Goal: Communication & Community: Answer question/provide support

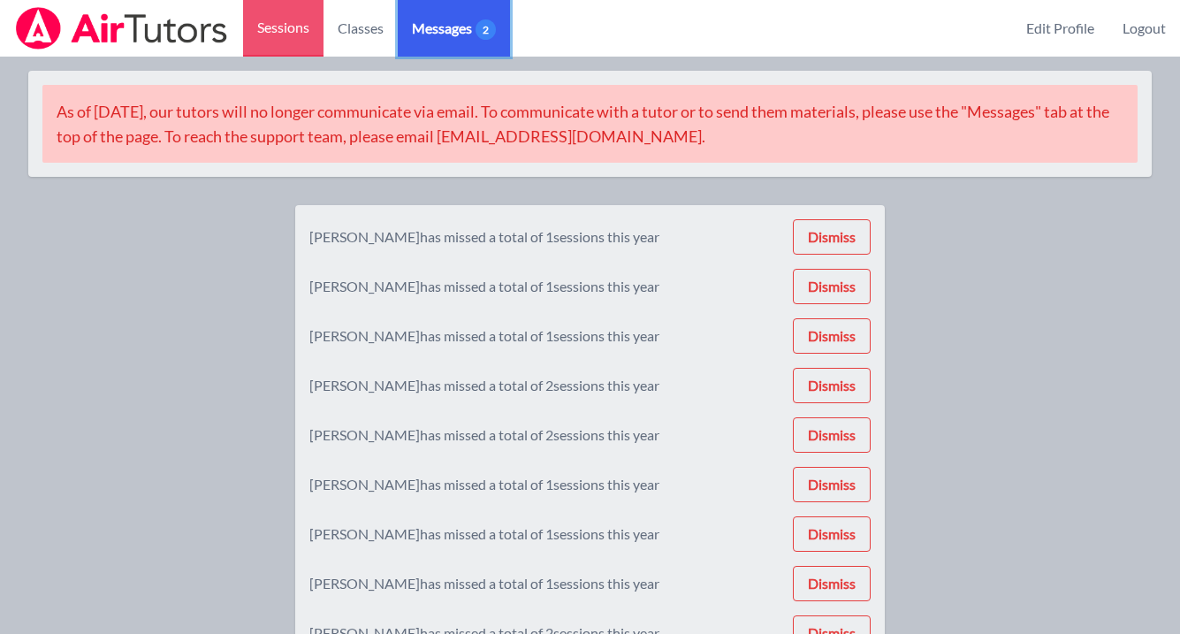
click at [451, 27] on span "Messages 2" at bounding box center [454, 28] width 84 height 21
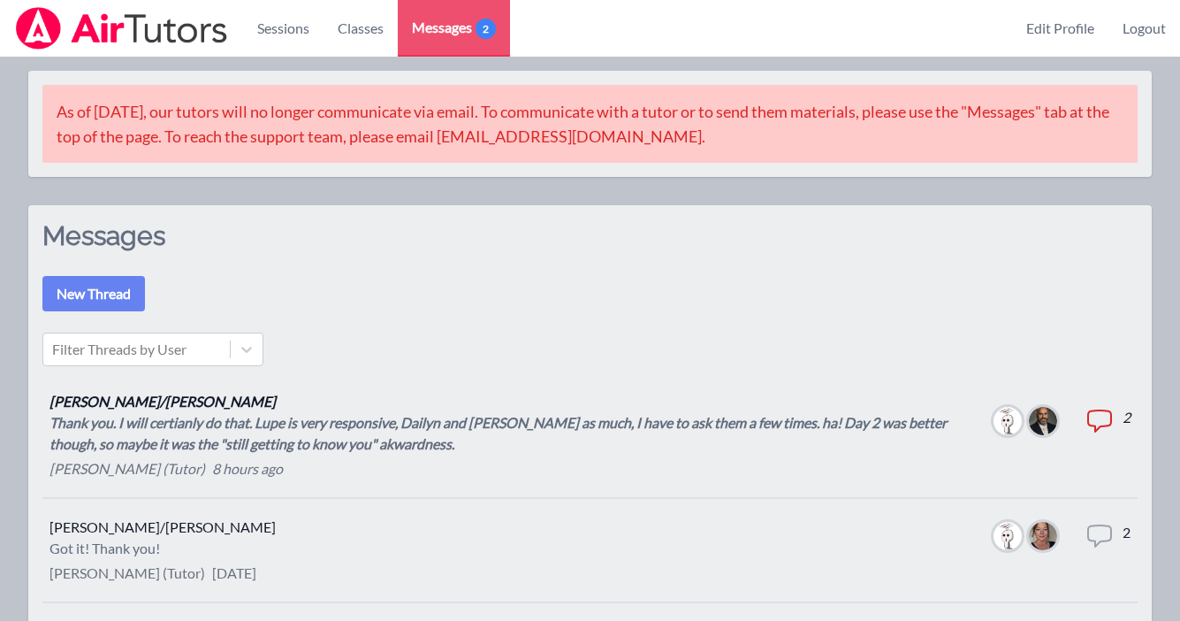
click at [445, 435] on div "Thank you. I will certianly do that. Lupe is very responsive, Dailyn and [PERSO…" at bounding box center [508, 433] width 916 height 42
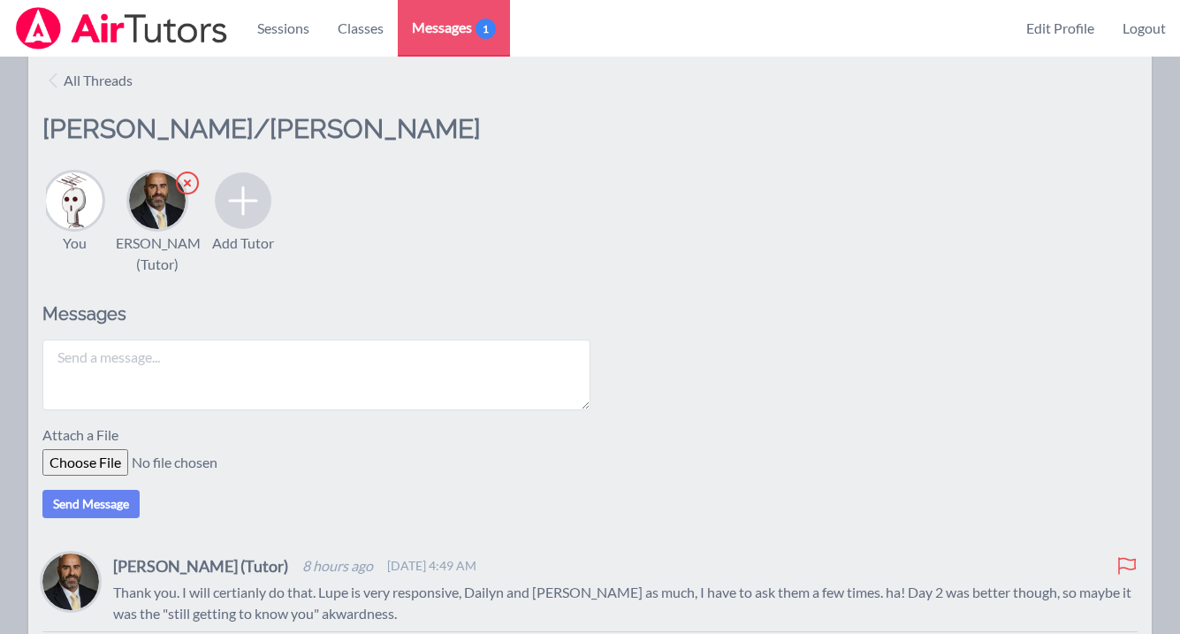
scroll to position [148, 0]
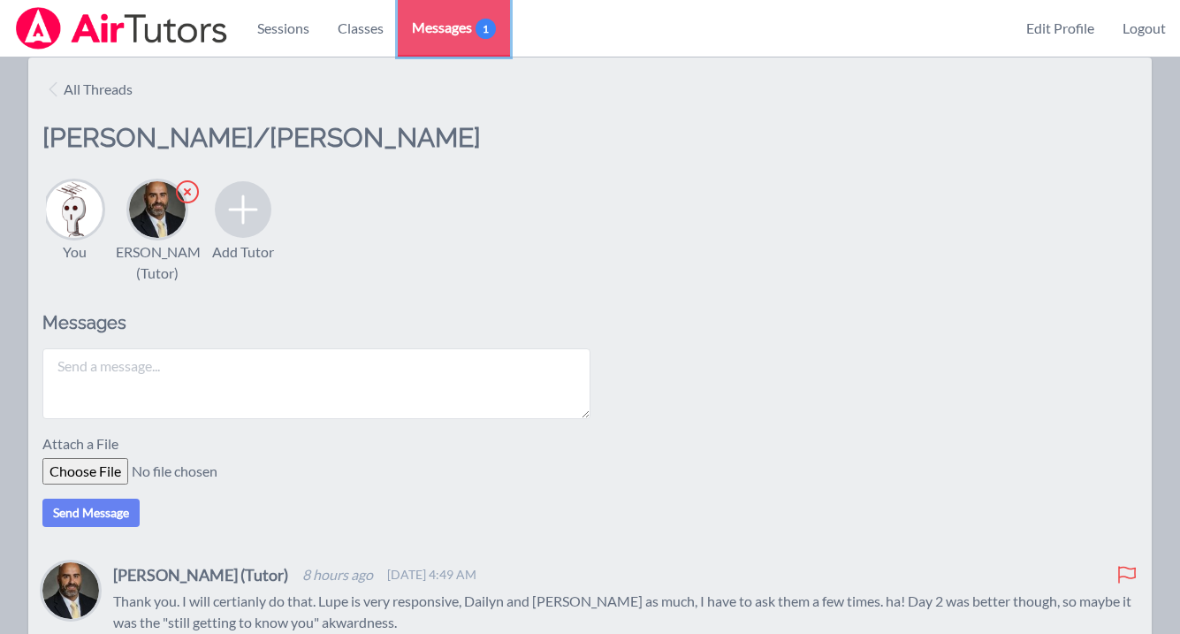
click at [433, 38] on link "Messages 1" at bounding box center [454, 28] width 112 height 57
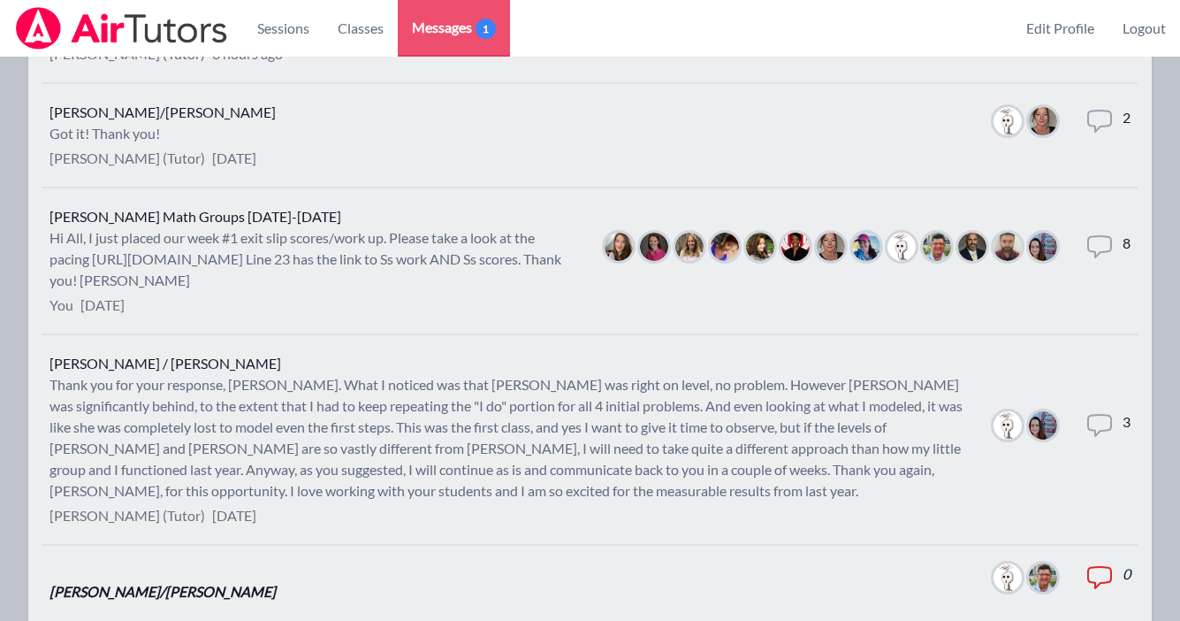
scroll to position [420, 0]
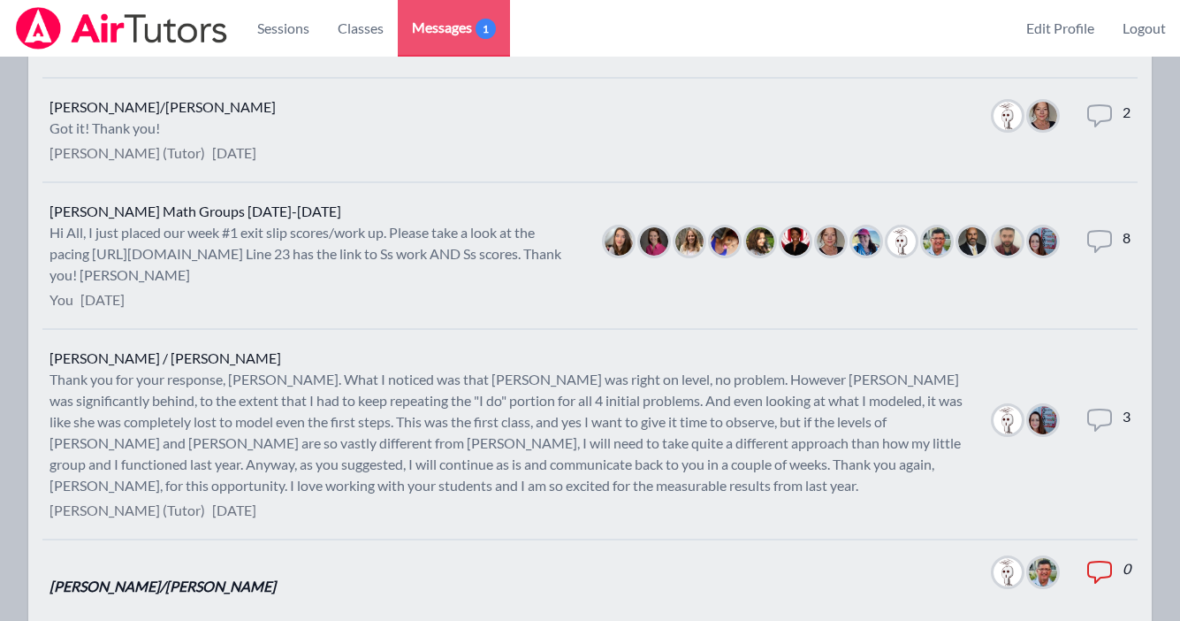
click at [693, 424] on div "Thank you for your response, [PERSON_NAME]. What I noticed was that [PERSON_NAM…" at bounding box center [508, 432] width 916 height 127
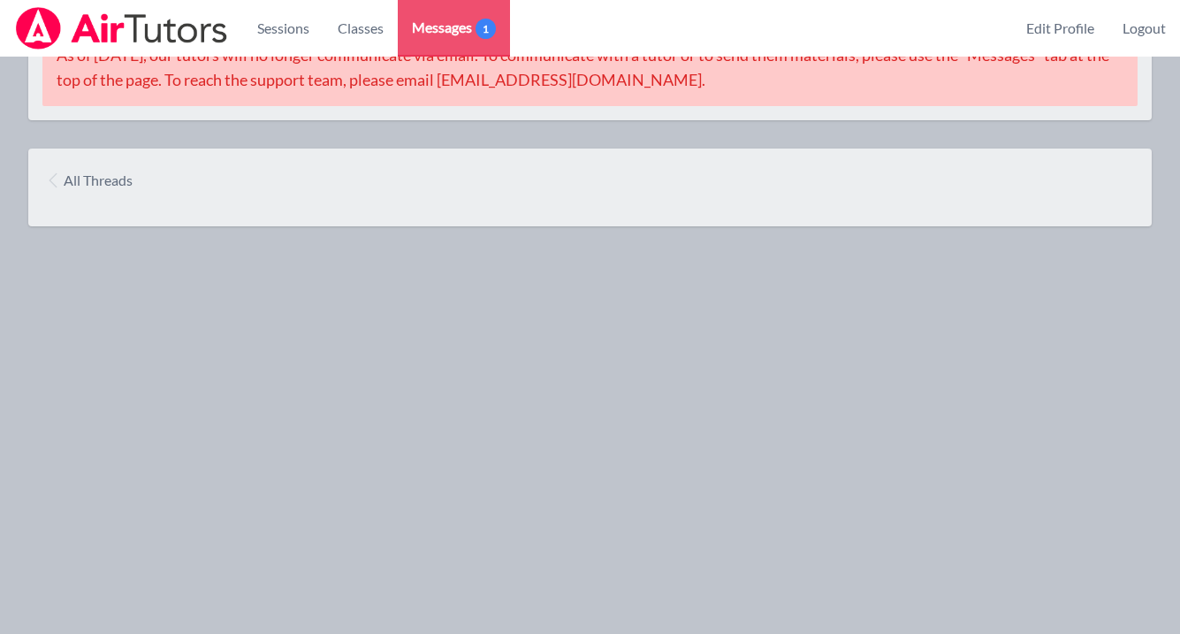
scroll to position [420, 0]
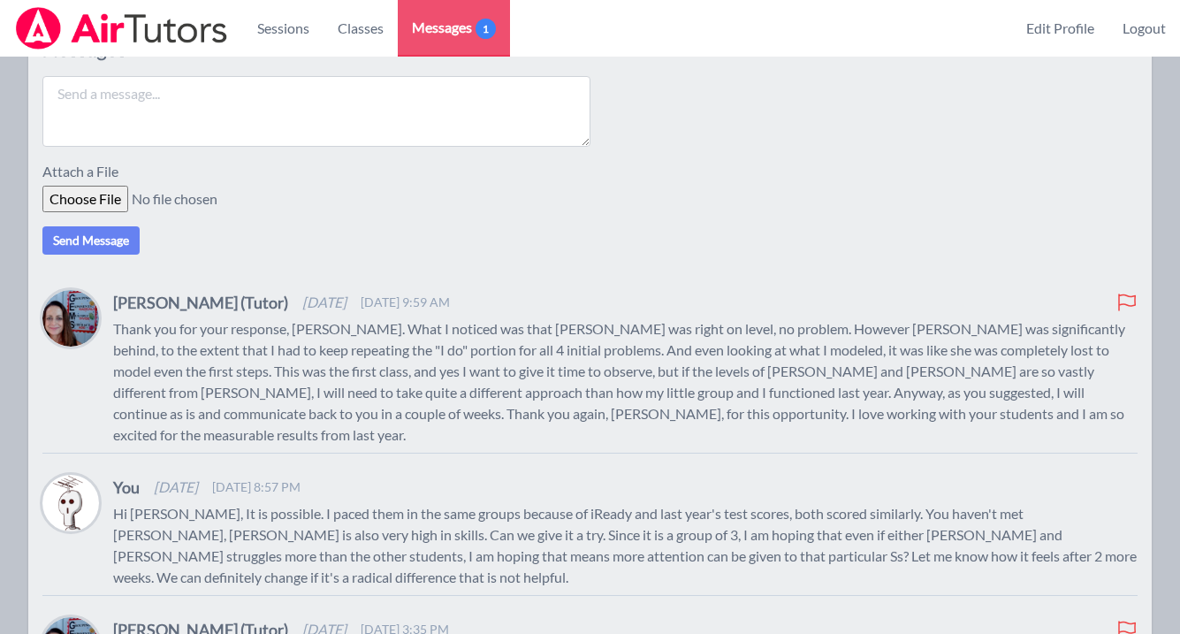
click at [342, 109] on textarea at bounding box center [316, 111] width 548 height 71
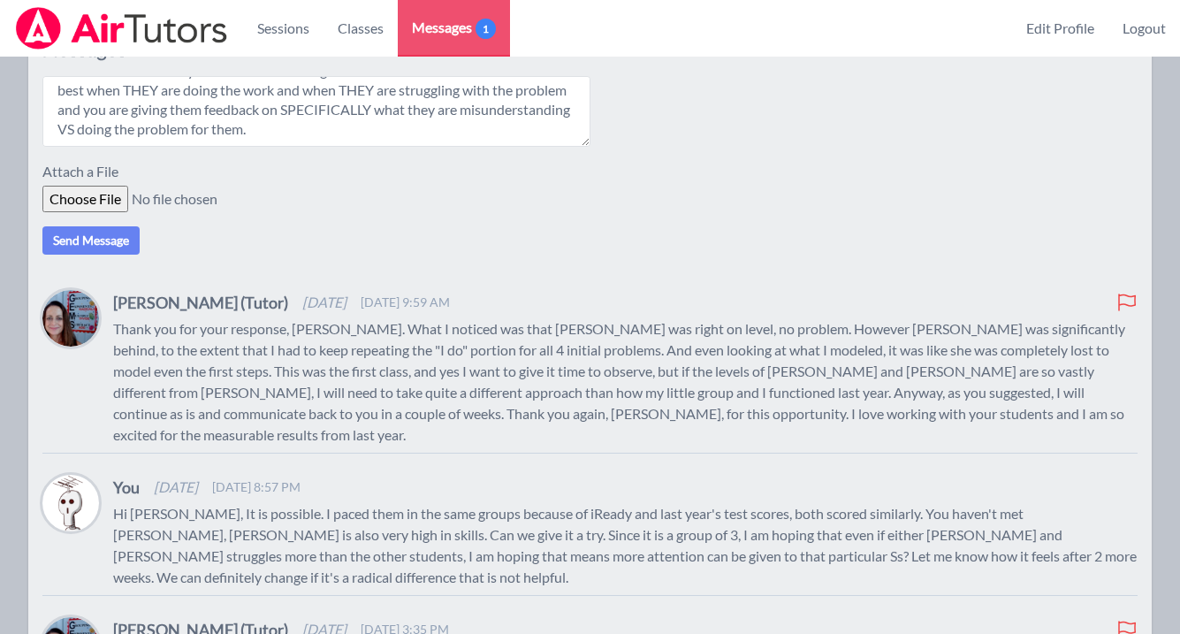
scroll to position [150, 0]
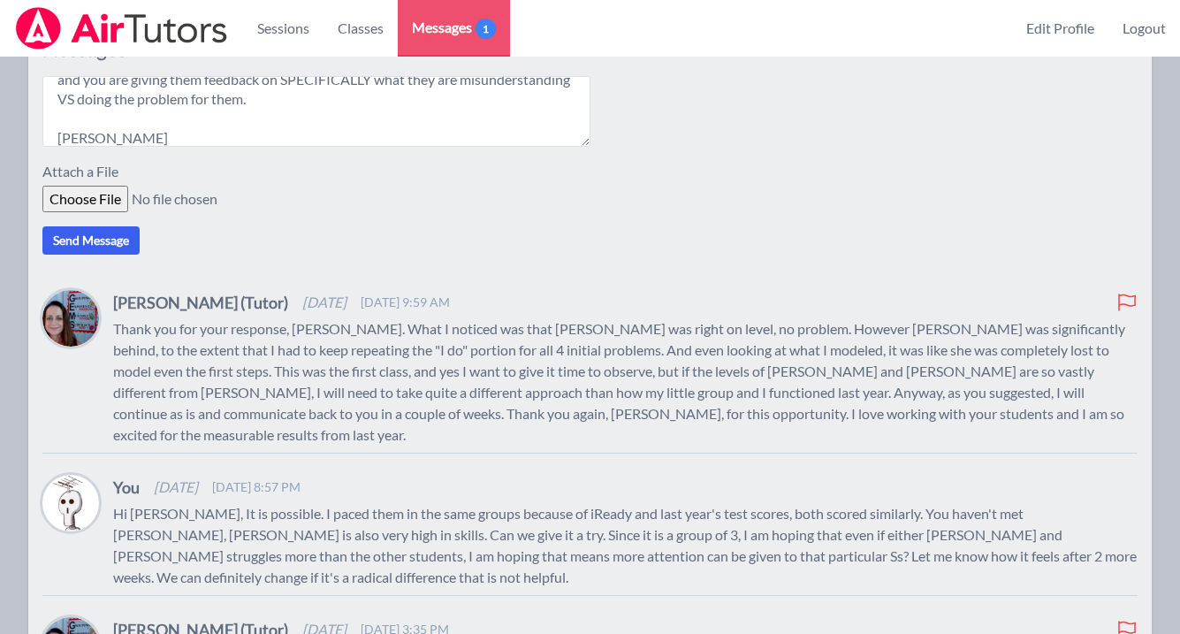
type textarea "Hi [PERSON_NAME], In looking at the exit slip. It seems like the group might be…"
click at [138, 243] on button "Send Message" at bounding box center [90, 240] width 97 height 28
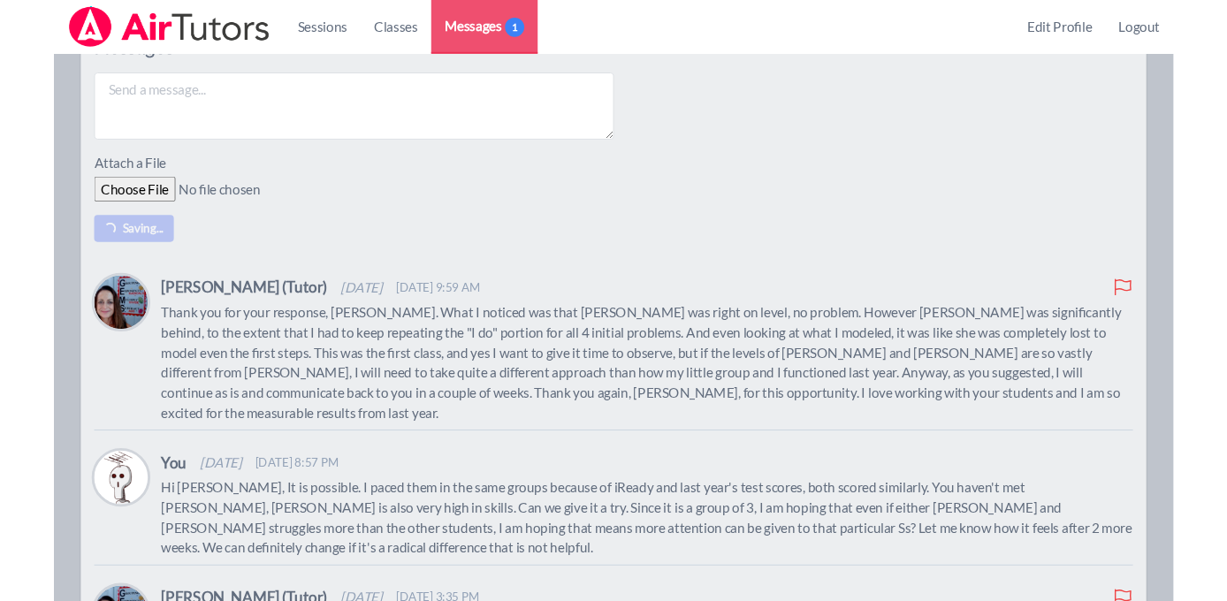
scroll to position [0, 0]
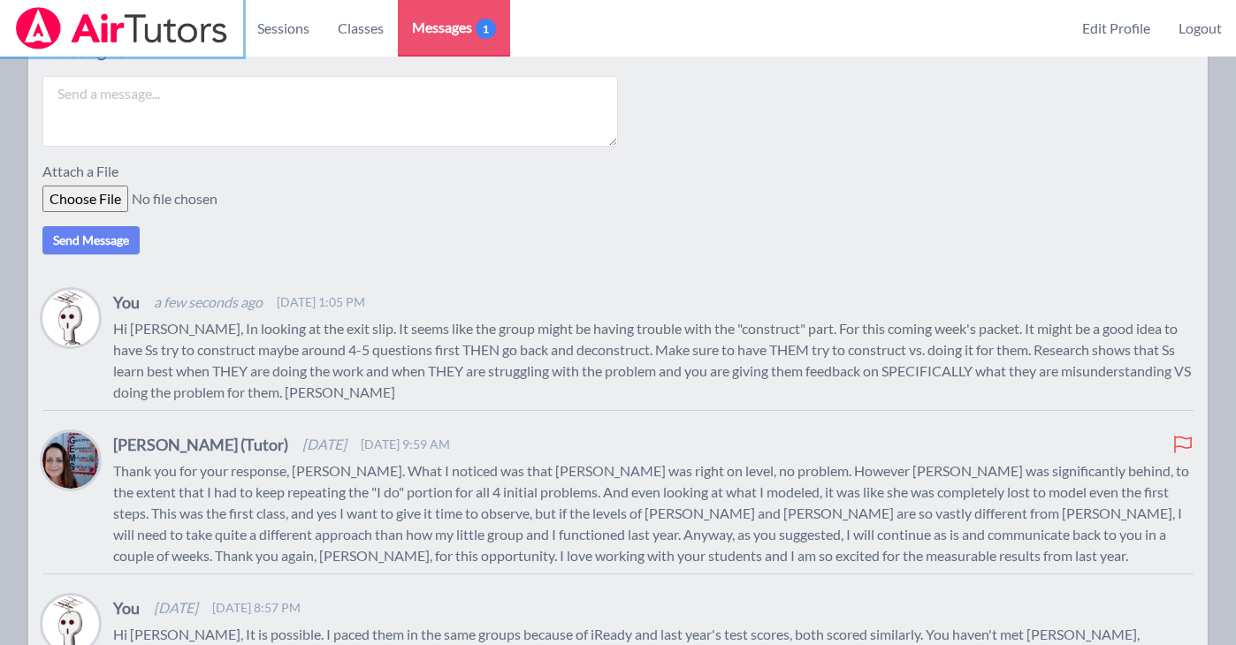
click at [156, 31] on img at bounding box center [121, 28] width 215 height 42
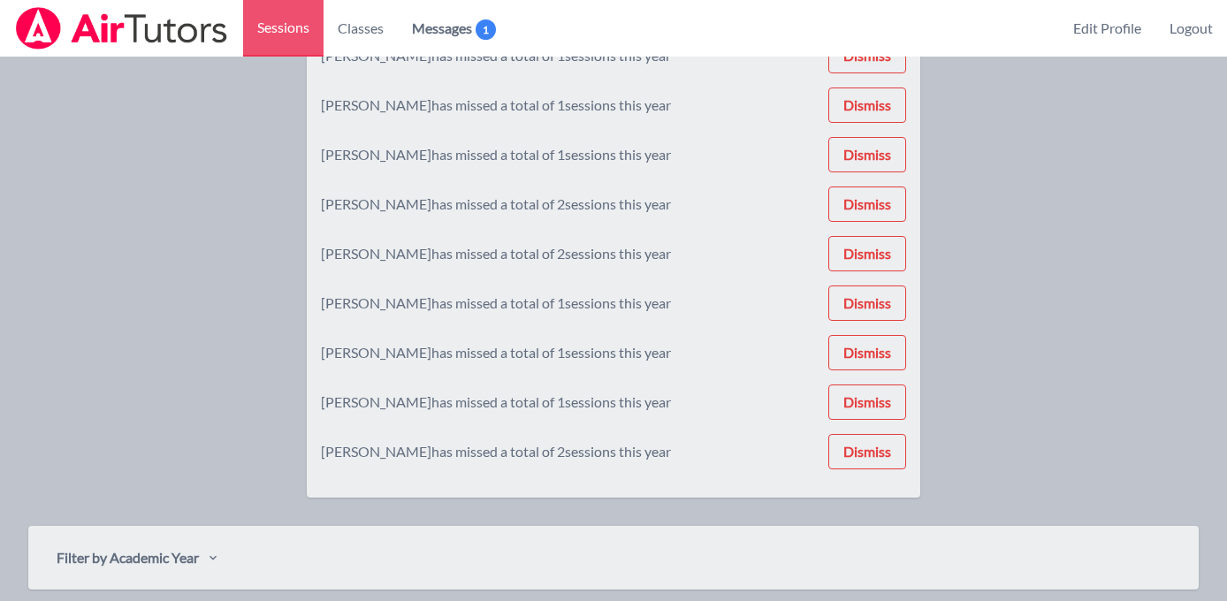
scroll to position [123, 0]
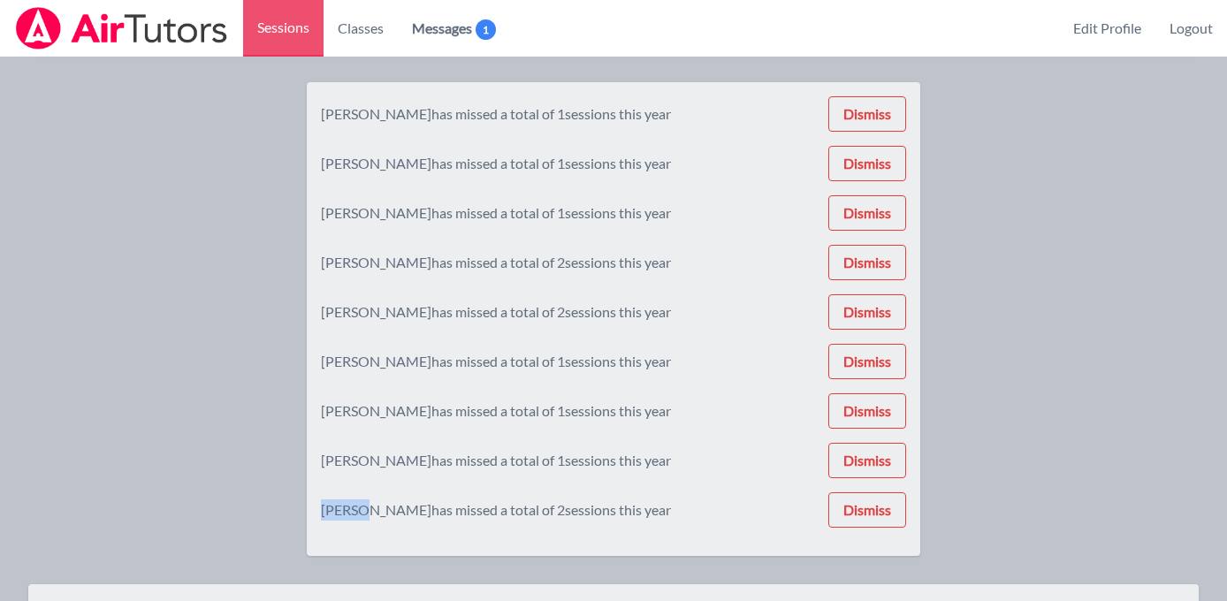
drag, startPoint x: 356, startPoint y: 512, endPoint x: 315, endPoint y: 512, distance: 41.6
click at [315, 512] on div "[PERSON_NAME] has missed a total of 1 sessions this year Dismiss [PERSON_NAME] …" at bounding box center [614, 319] width 614 height 474
copy div "[PERSON_NAME]"
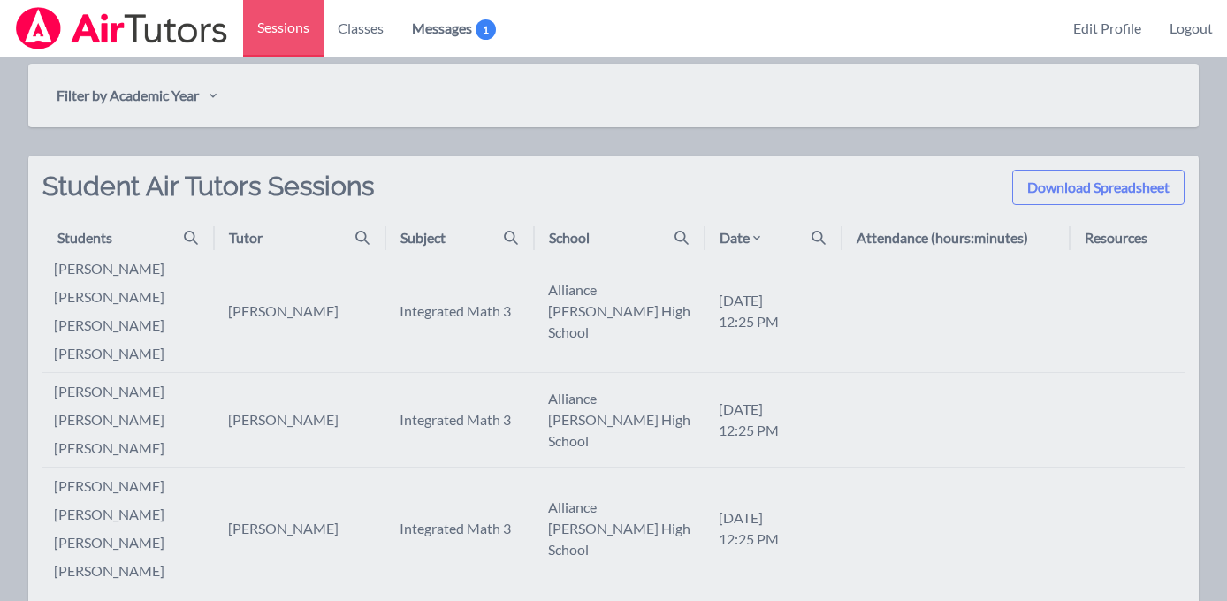
scroll to position [684, 0]
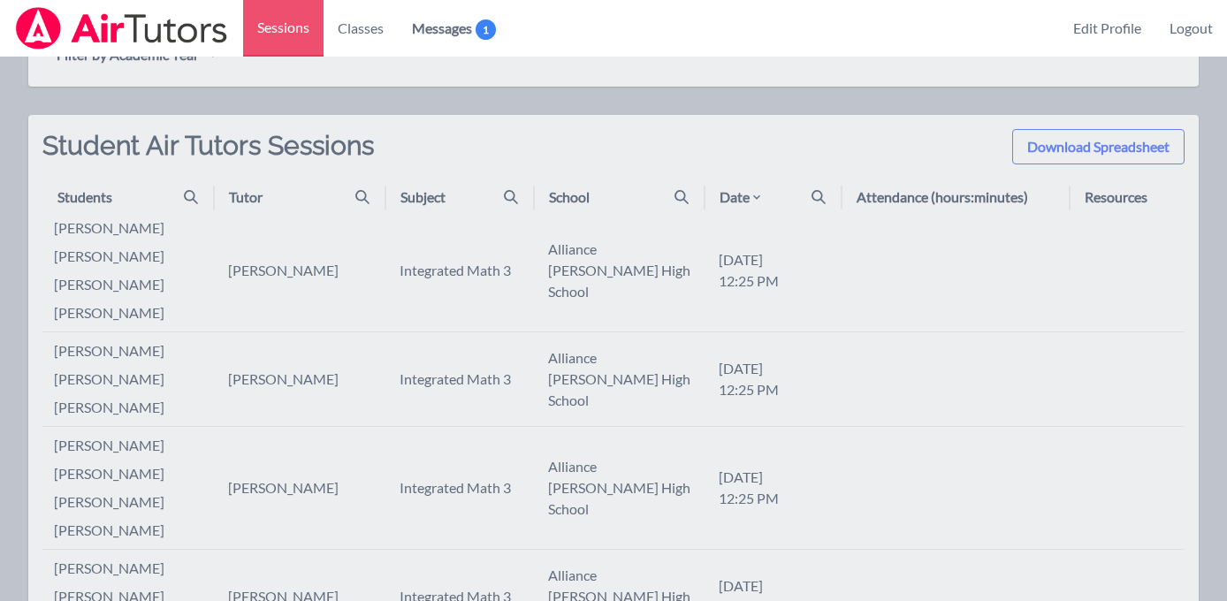
click at [797, 189] on div "Date" at bounding box center [780, 197] width 120 height 21
click at [813, 205] on div "Date" at bounding box center [780, 197] width 120 height 21
click at [822, 199] on icon at bounding box center [819, 197] width 14 height 14
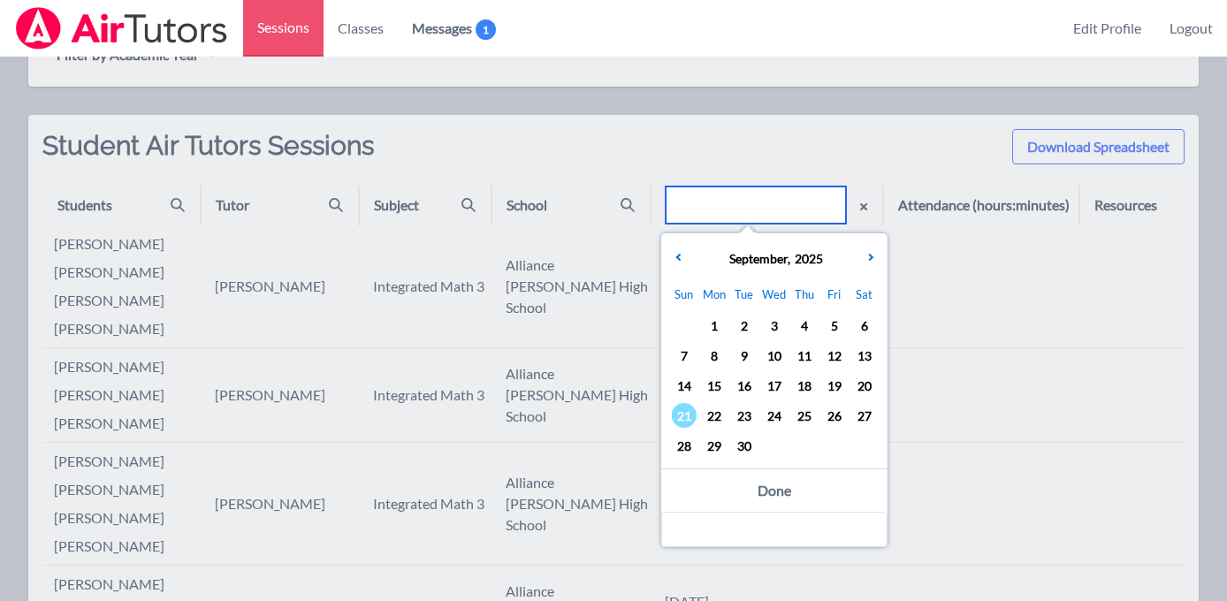
click at [786, 200] on input "text" at bounding box center [756, 205] width 180 height 37
click at [797, 384] on span "18" at bounding box center [804, 385] width 25 height 25
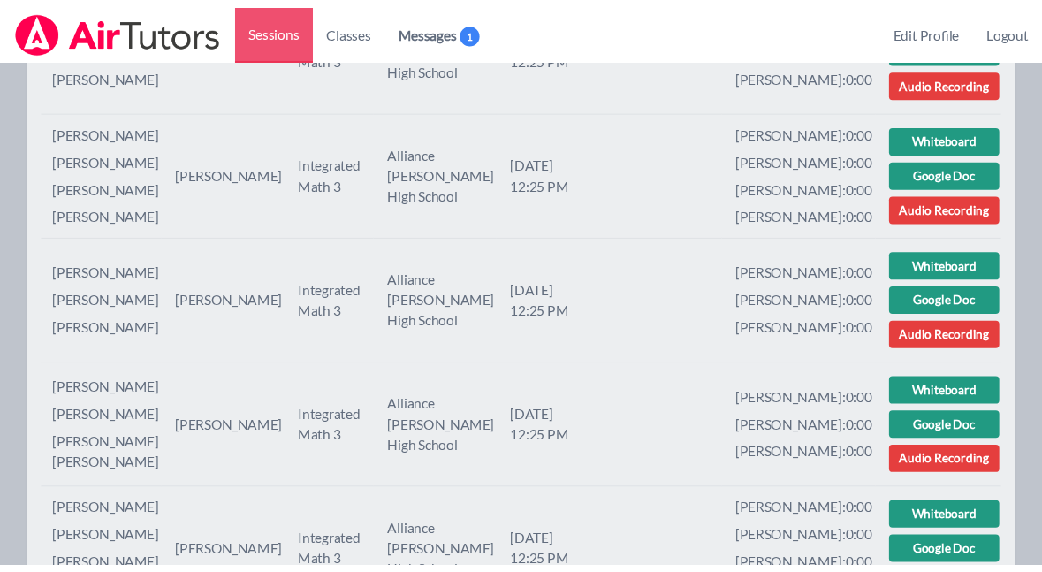
scroll to position [1674, 0]
